Goal: Task Accomplishment & Management: Complete application form

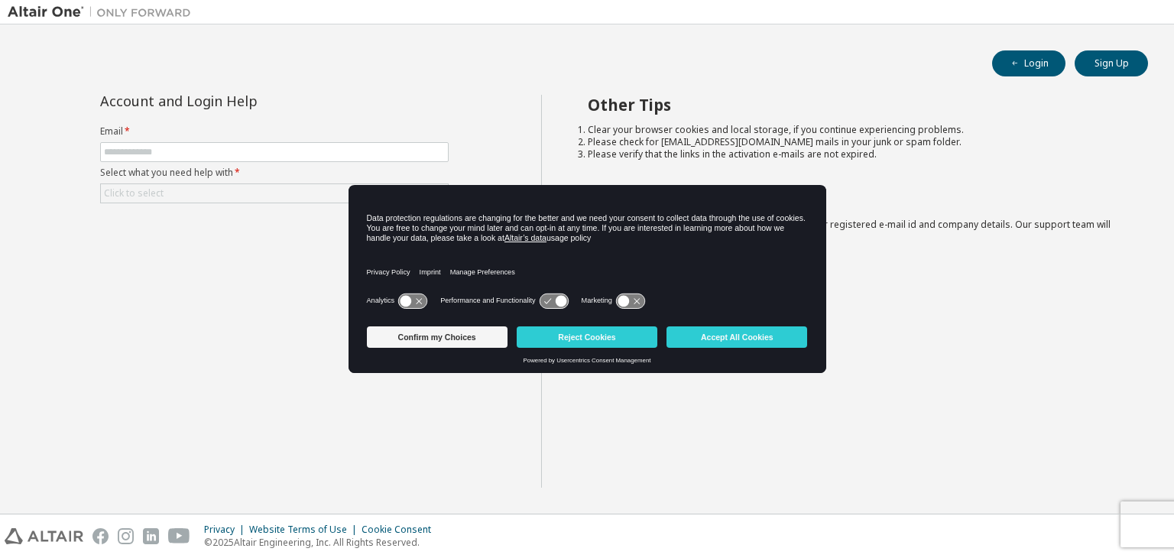
click at [465, 111] on div "Account and Login Help Email * Select what you need help with * Click to select…" at bounding box center [274, 291] width 533 height 393
click at [1114, 66] on button "Sign Up" at bounding box center [1110, 63] width 73 height 26
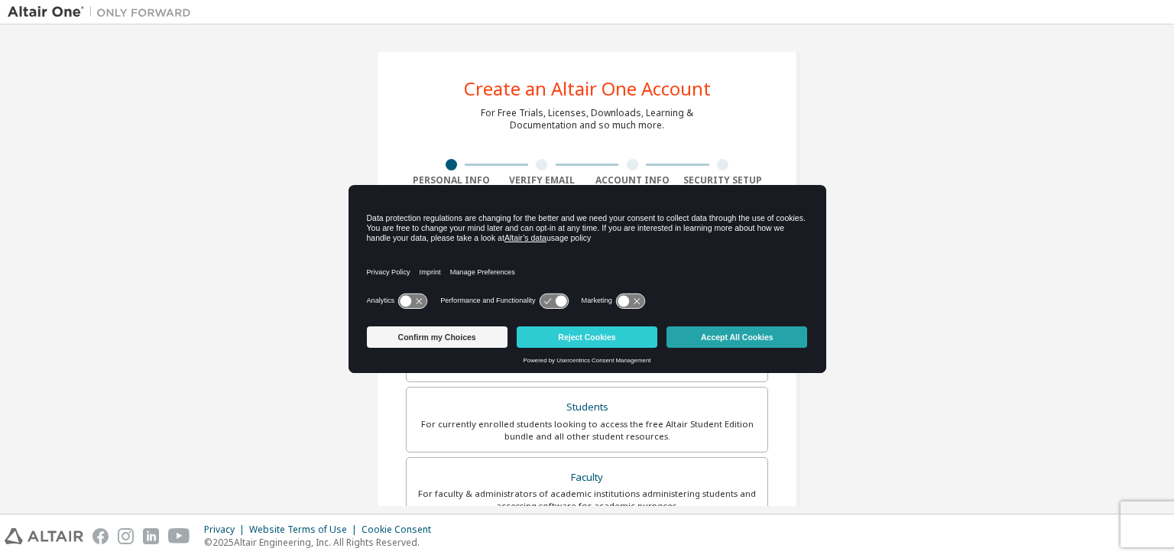
click at [685, 331] on button "Accept All Cookies" at bounding box center [736, 336] width 141 height 21
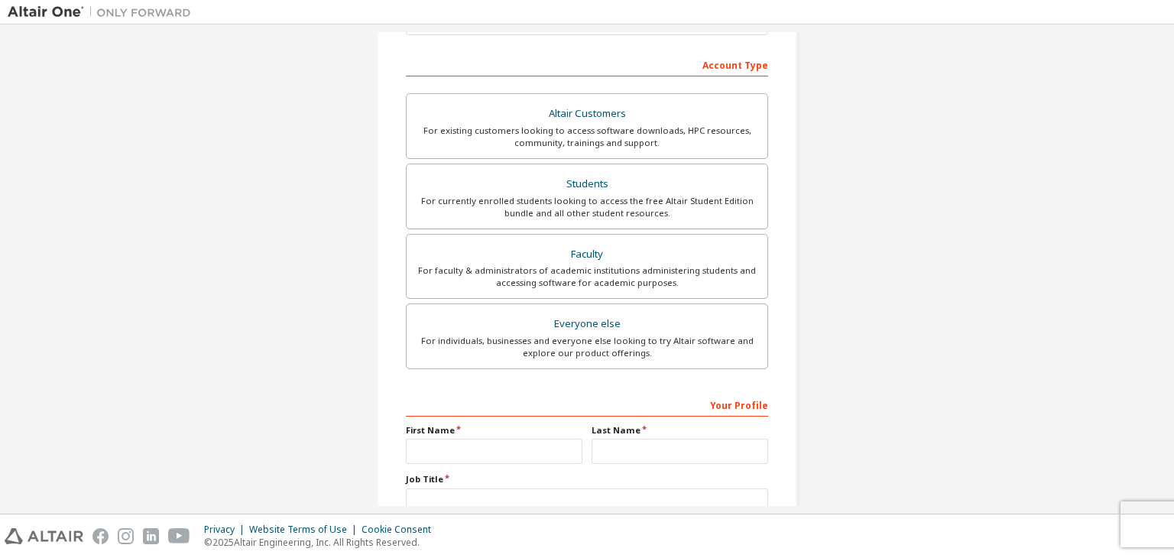
scroll to position [223, 0]
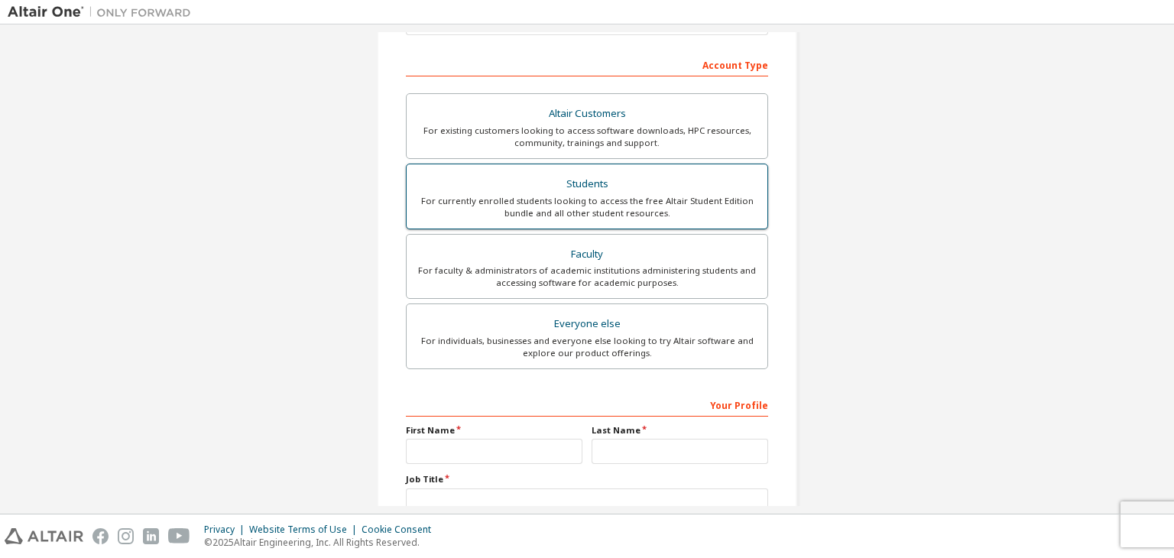
click at [663, 188] on div "Students" at bounding box center [587, 183] width 342 height 21
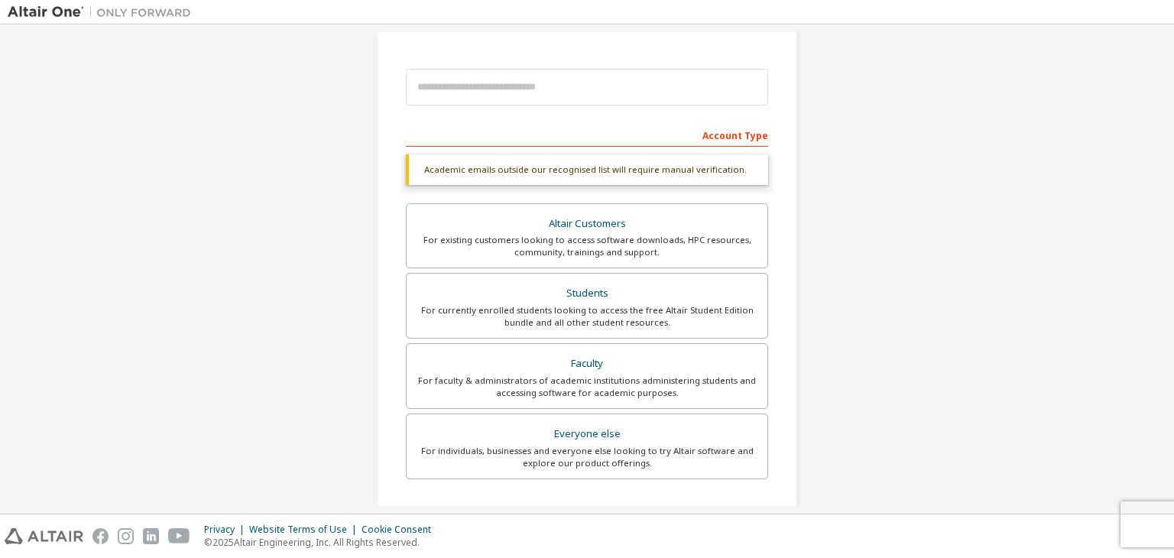
scroll to position [83, 0]
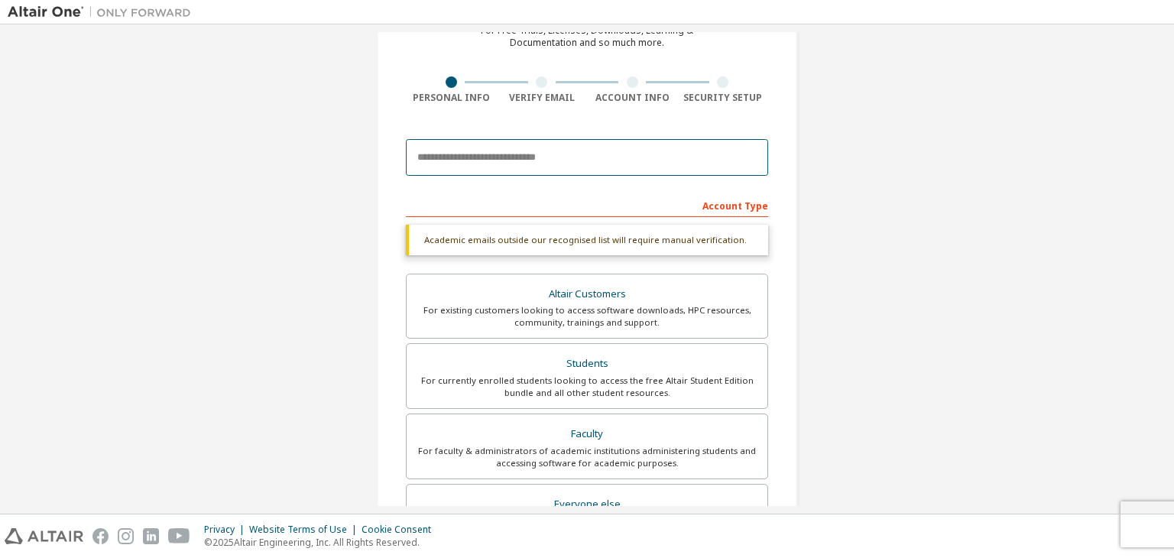
click at [672, 160] on input "email" at bounding box center [587, 157] width 362 height 37
type input "**********"
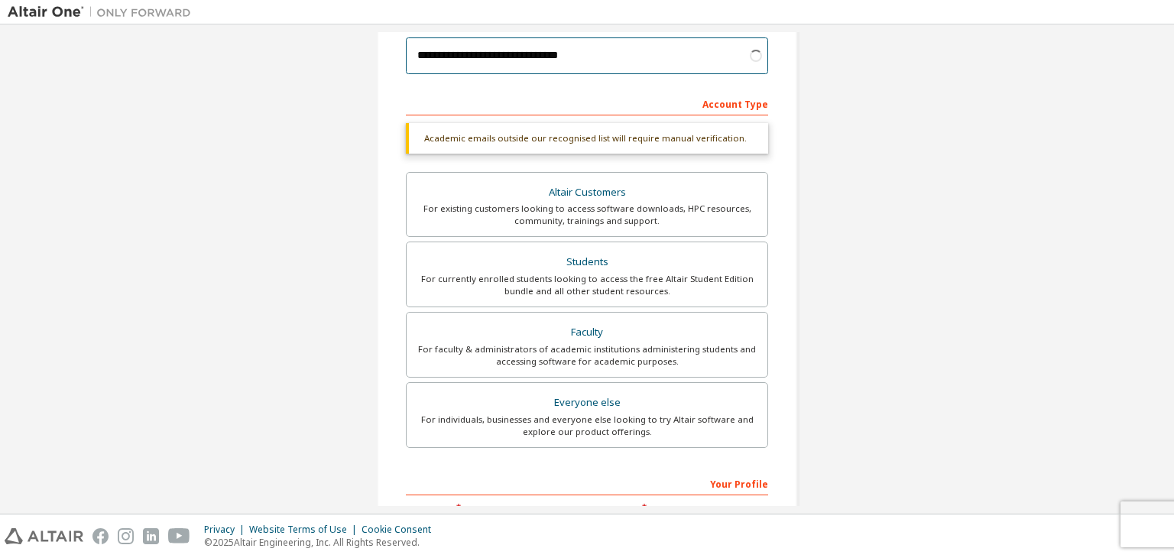
scroll to position [186, 0]
